Goal: Information Seeking & Learning: Learn about a topic

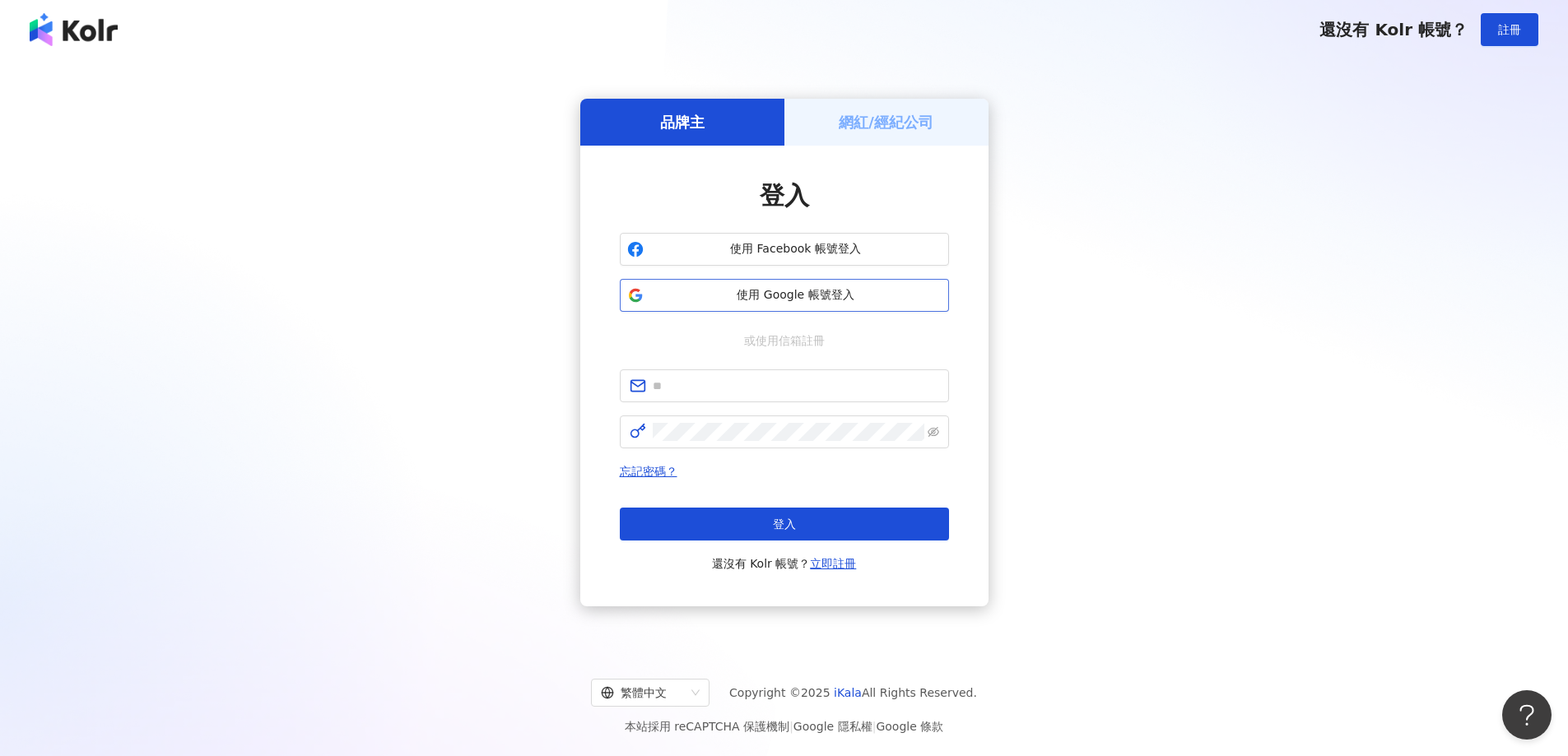
click at [837, 287] on span "使用 Google 帳號登入" at bounding box center [796, 295] width 291 height 17
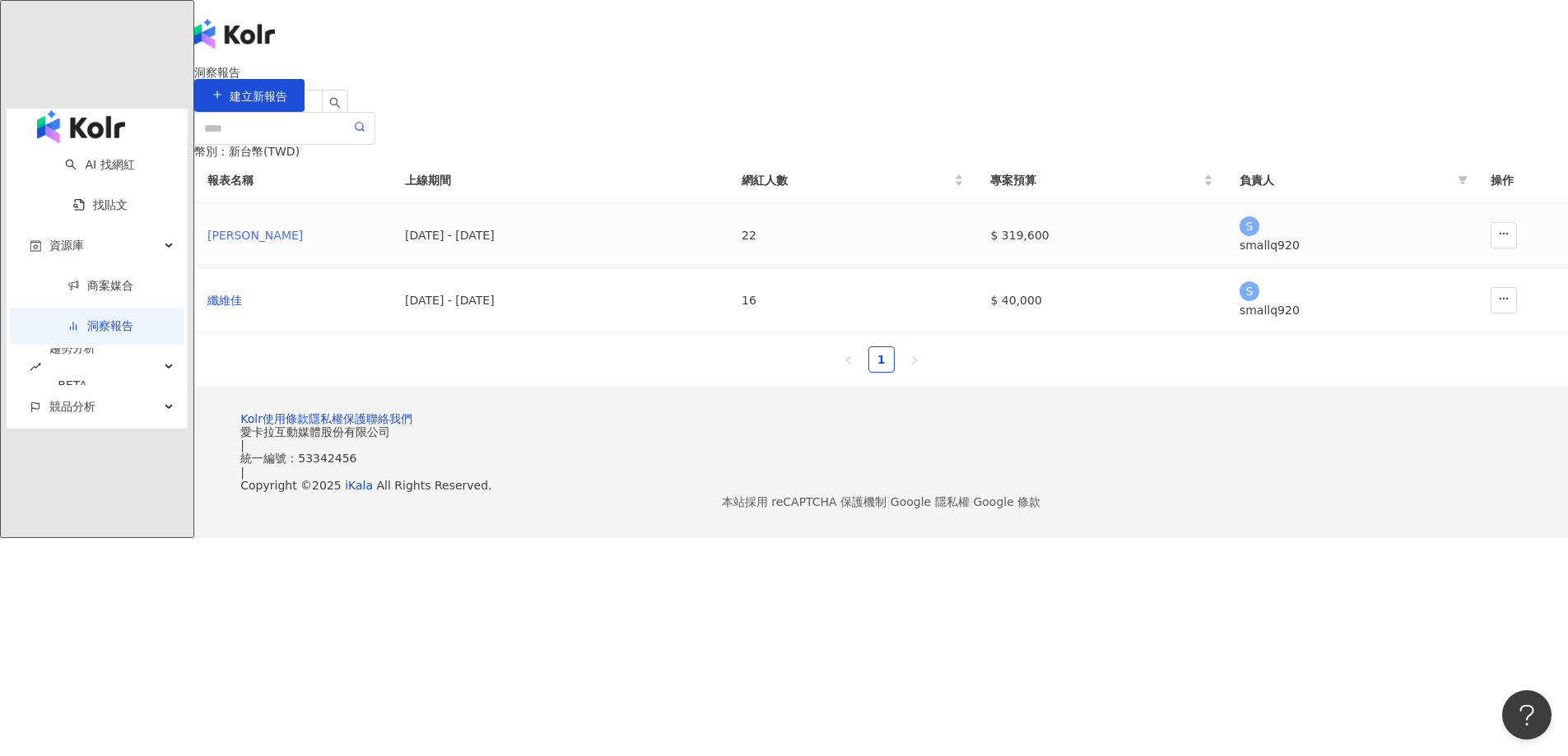
click at [379, 244] on div "[PERSON_NAME]" at bounding box center [293, 235] width 172 height 18
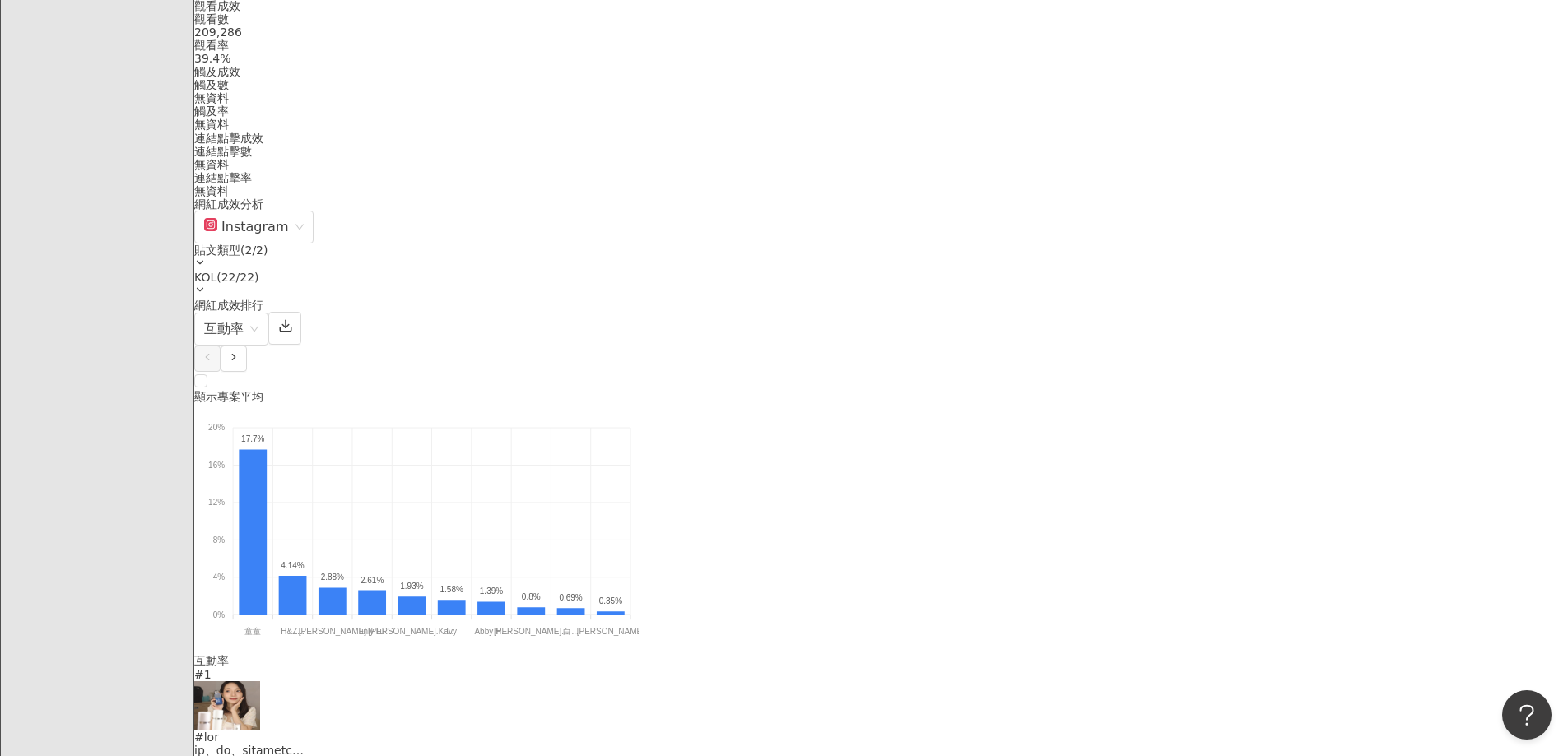
scroll to position [1152, 0]
click at [239, 350] on icon "button" at bounding box center [234, 356] width 12 height 12
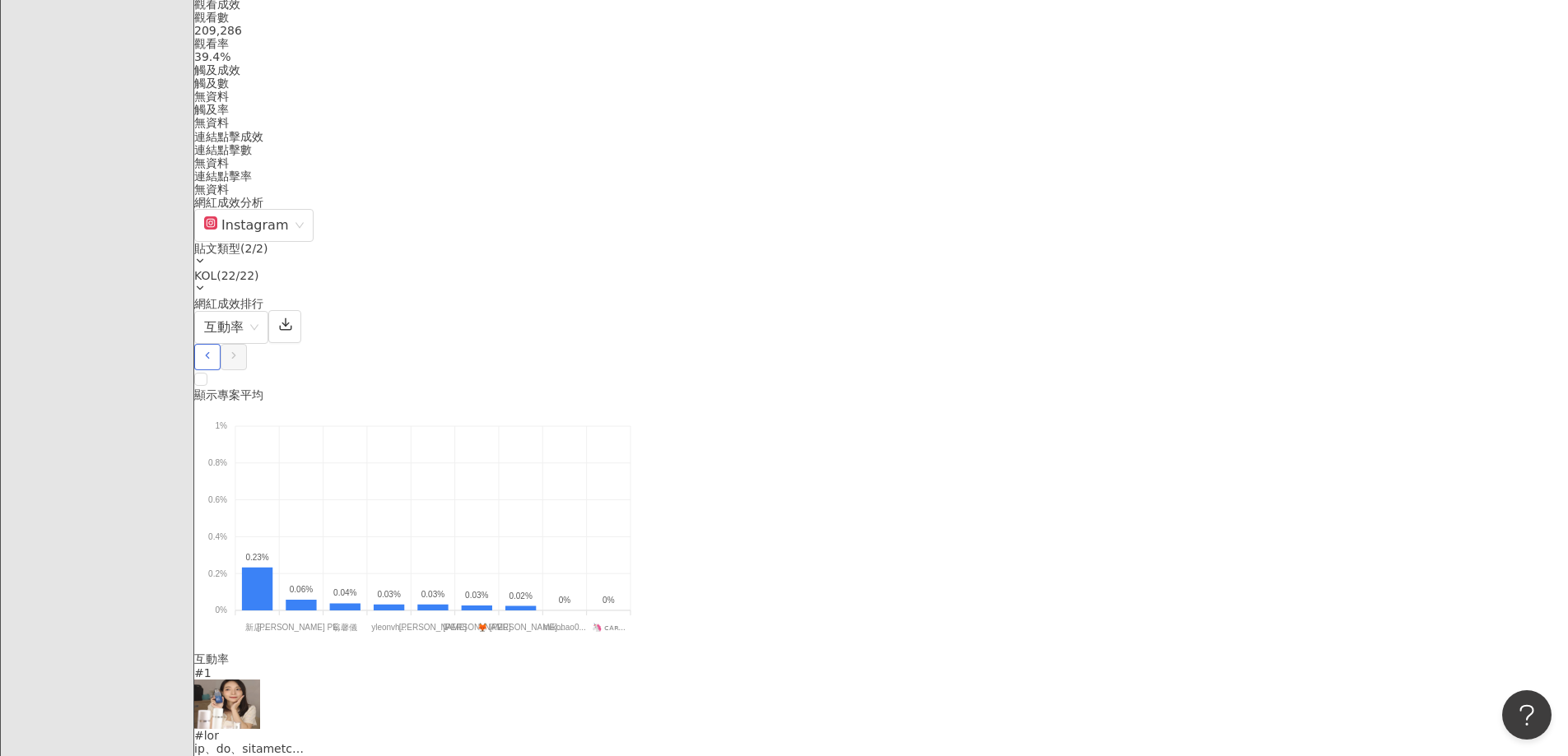
click at [213, 350] on icon "button" at bounding box center [207, 356] width 12 height 12
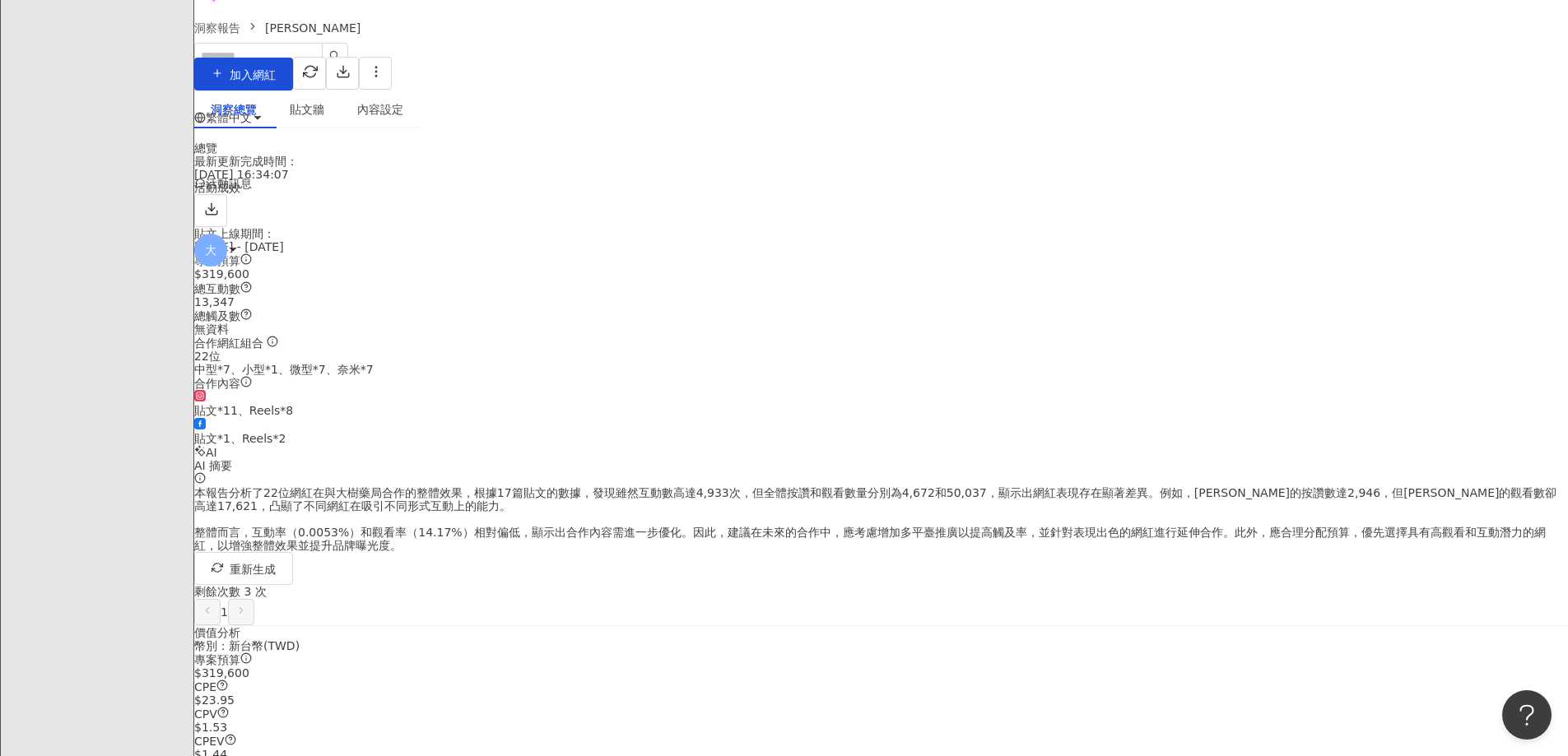
scroll to position [0, 0]
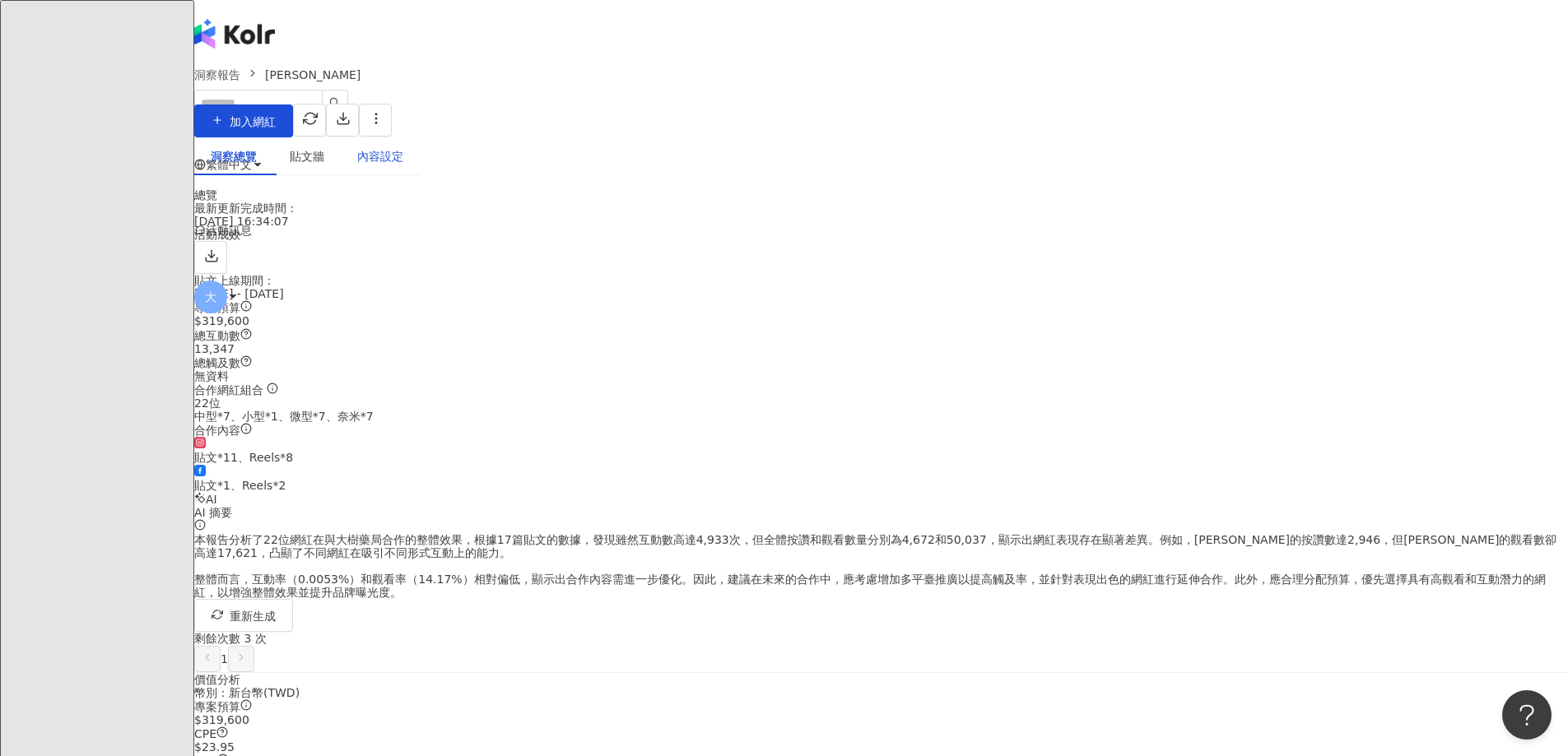
click at [403, 166] on div "內容設定" at bounding box center [380, 157] width 46 height 18
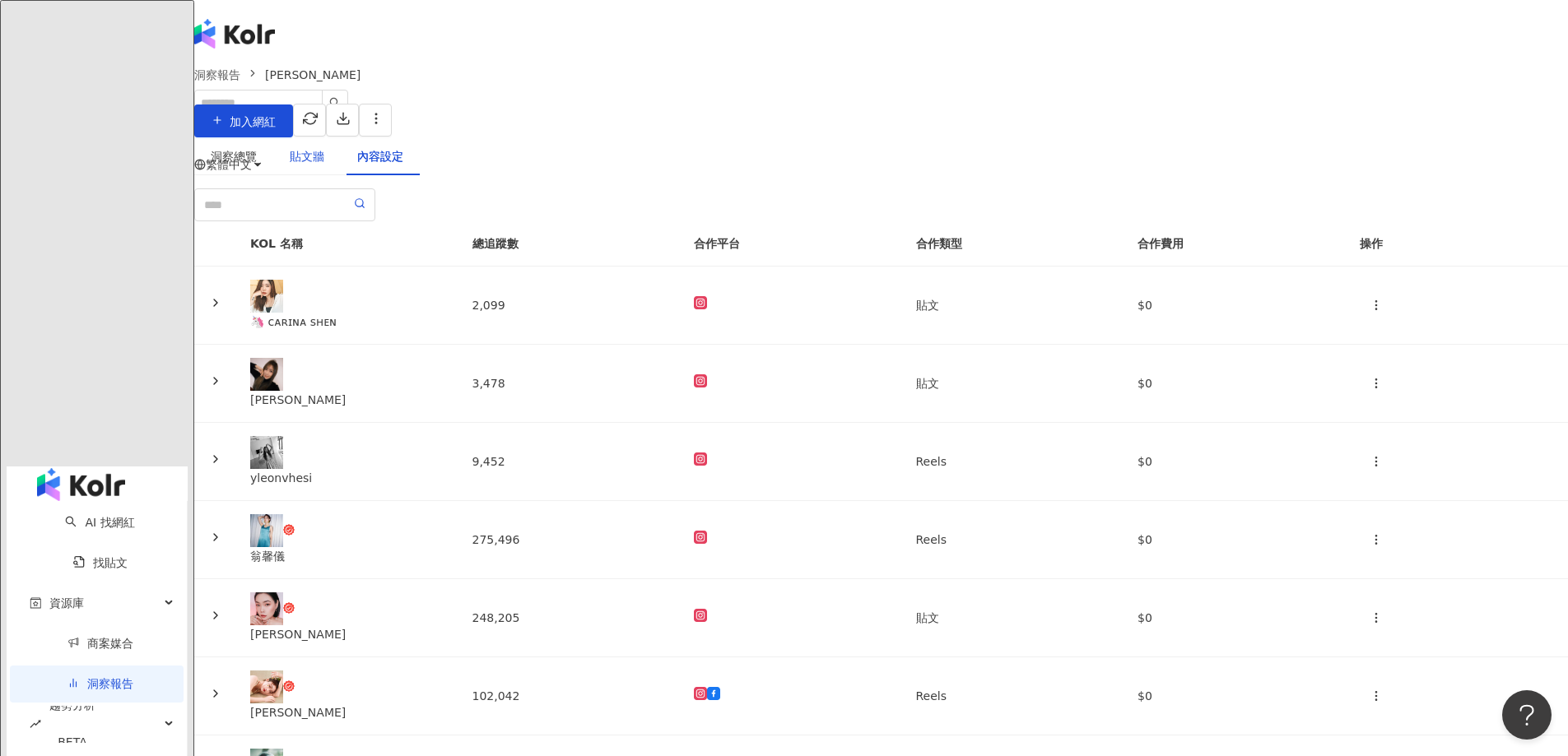
click at [324, 166] on div "貼文牆" at bounding box center [307, 157] width 35 height 18
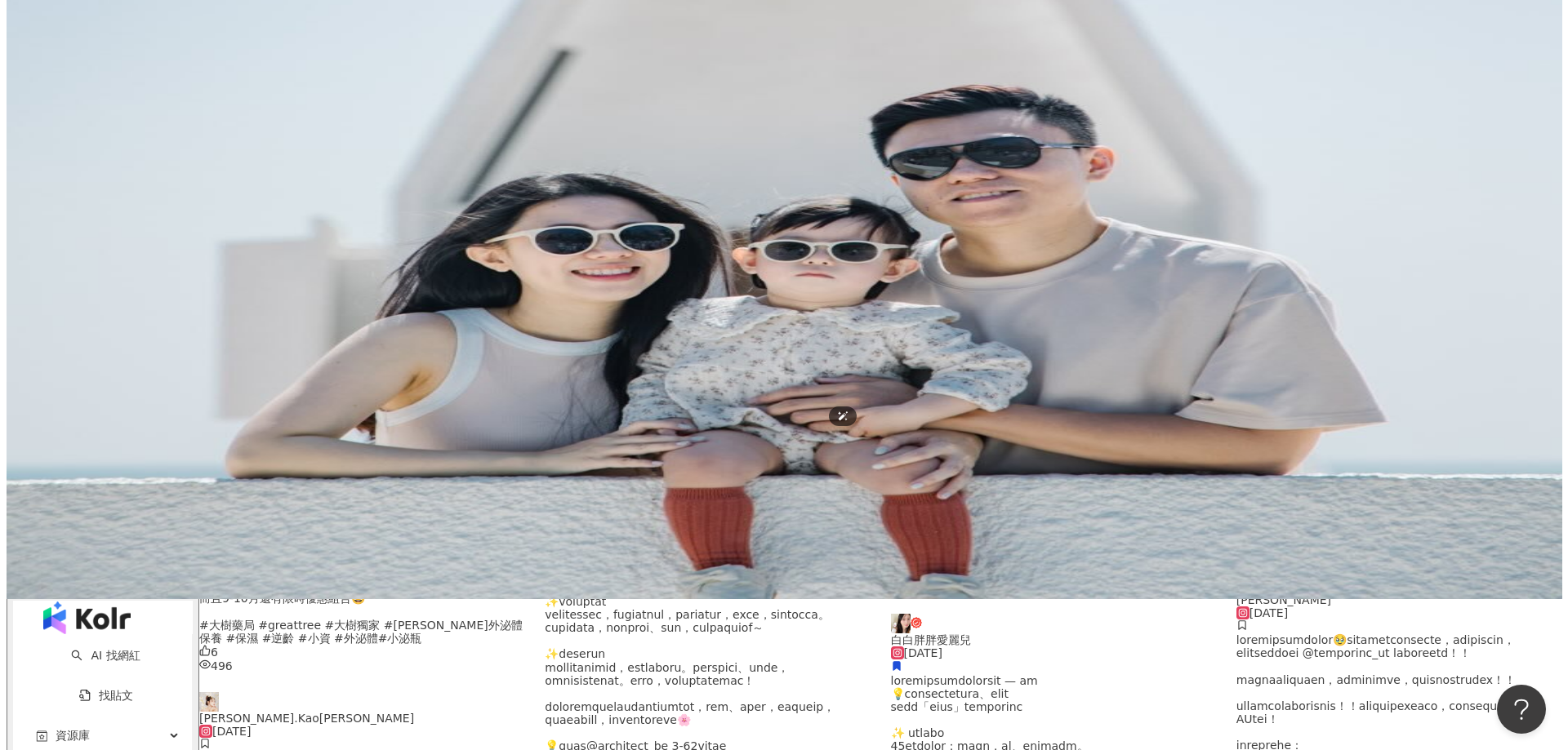
scroll to position [163, 0]
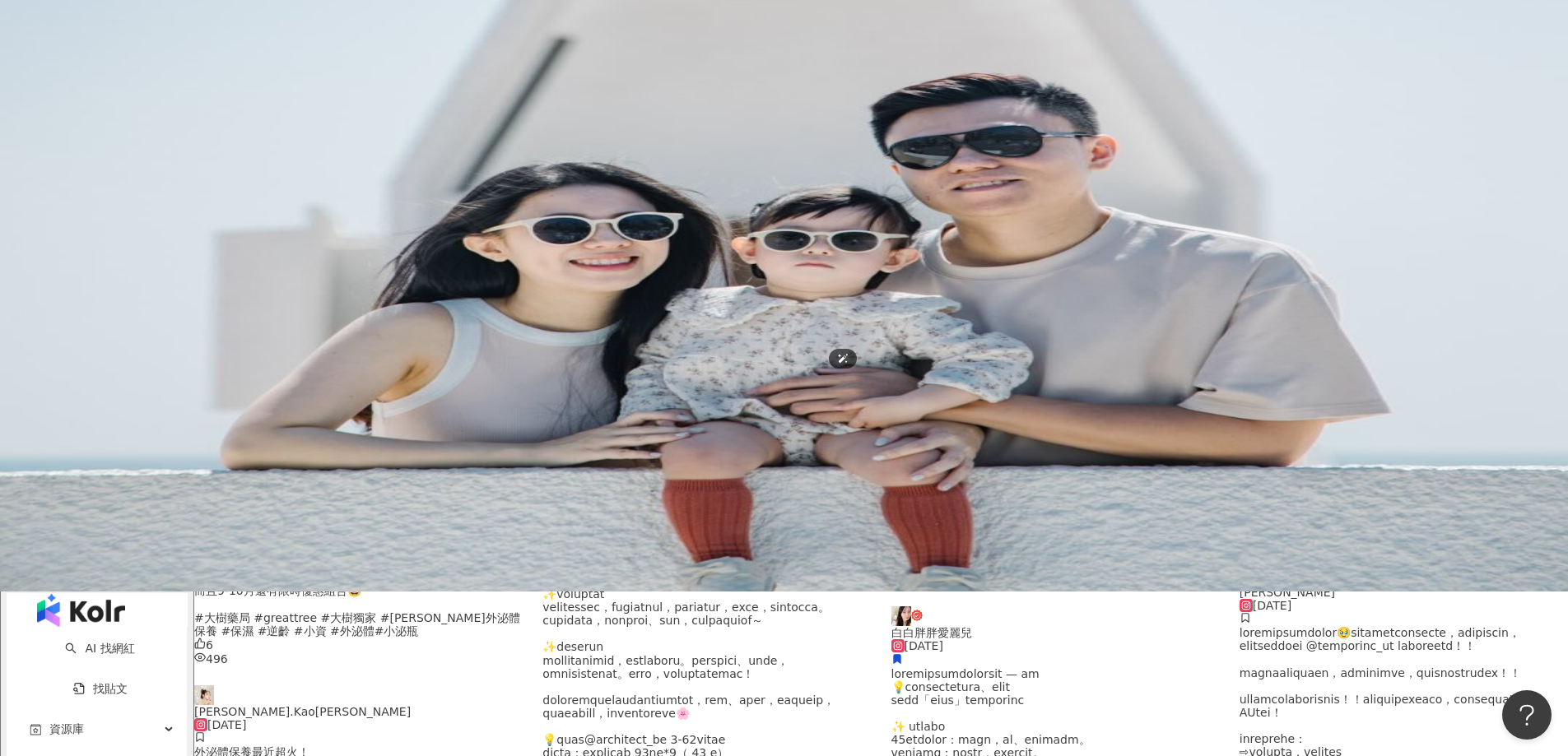
click at [732, 325] on img at bounding box center [784, 213] width 1568 height 756
